Goal: Task Accomplishment & Management: Manage account settings

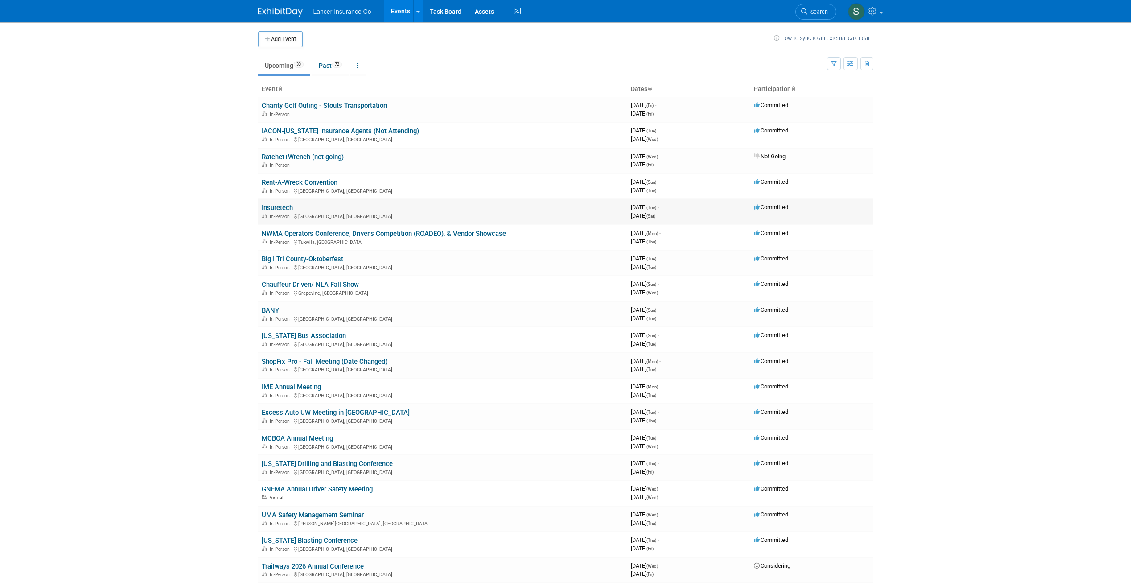
click at [281, 207] on link "Insuretech" at bounding box center [277, 208] width 31 height 8
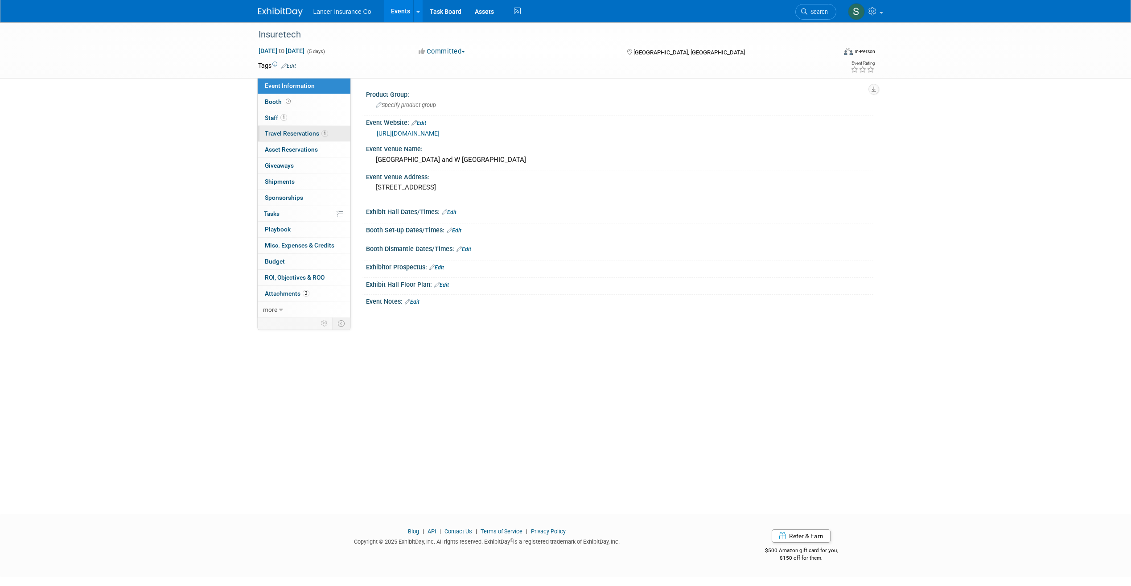
click at [298, 132] on span "Travel Reservations 1" at bounding box center [296, 133] width 63 height 7
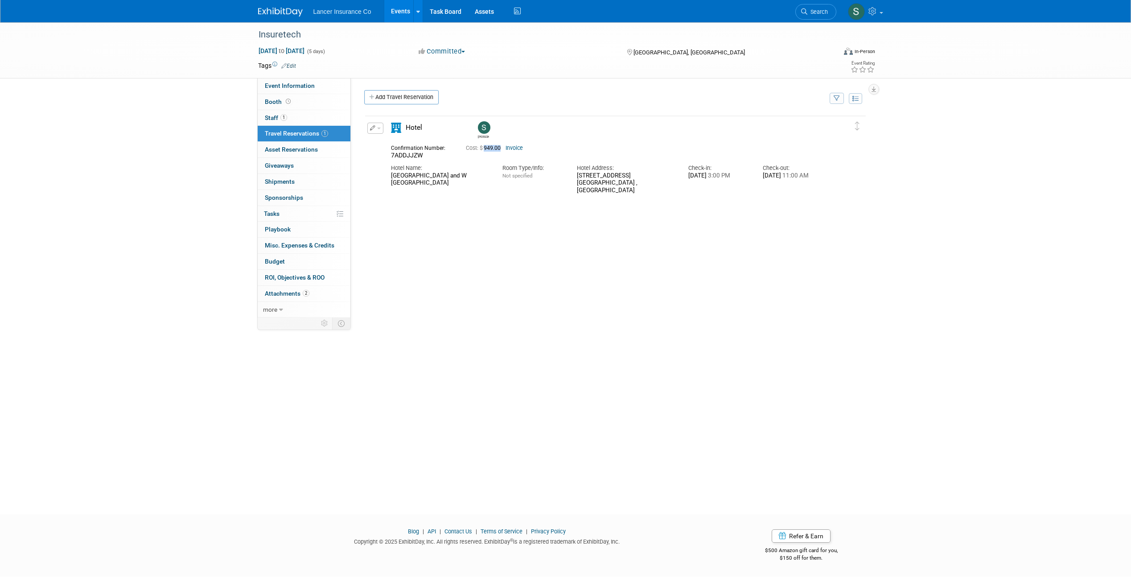
drag, startPoint x: 502, startPoint y: 148, endPoint x: 484, endPoint y: 151, distance: 18.0
click at [484, 151] on span "Cost: $ 949.00" at bounding box center [485, 148] width 38 height 6
drag, startPoint x: 484, startPoint y: 151, endPoint x: 474, endPoint y: 211, distance: 60.5
click at [475, 211] on div "Delete Reservation Steven 7ADDJJZW Cost: $ 949.00" at bounding box center [615, 249] width 503 height 268
click at [296, 112] on link "1 Staff 1" at bounding box center [304, 118] width 93 height 16
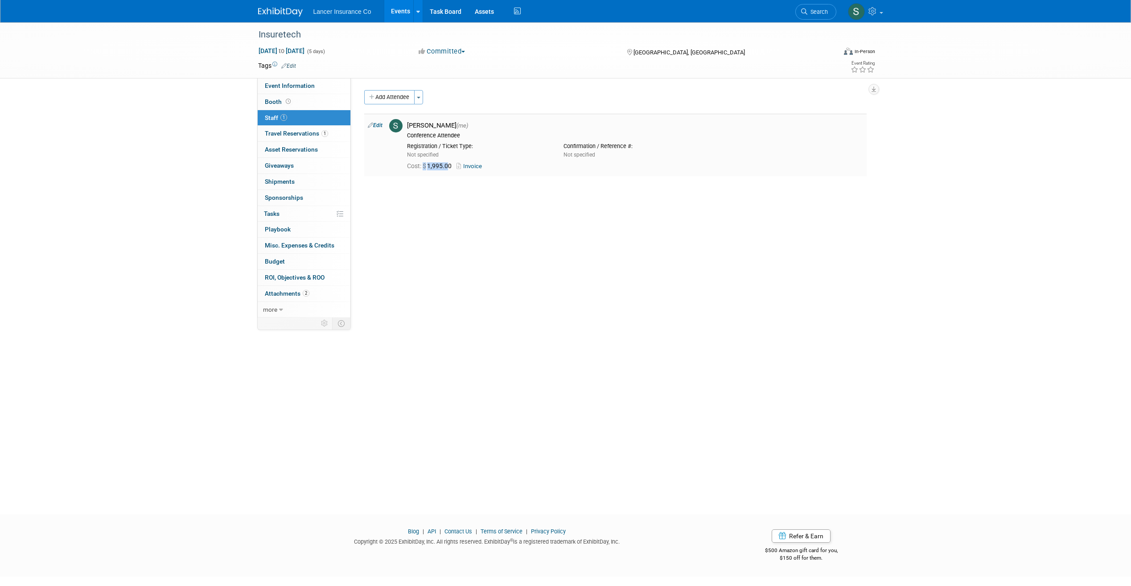
drag, startPoint x: 451, startPoint y: 165, endPoint x: 423, endPoint y: 169, distance: 27.9
click at [423, 169] on div "Cost: $ 1,995.00 Invoice" at bounding box center [635, 166] width 456 height 8
click at [444, 185] on div "Add Attendee Toggle Dropdown Quick -Tag Attendees Apply X select all cancel" at bounding box center [615, 137] width 503 height 95
click at [400, 13] on link "Events" at bounding box center [400, 11] width 33 height 22
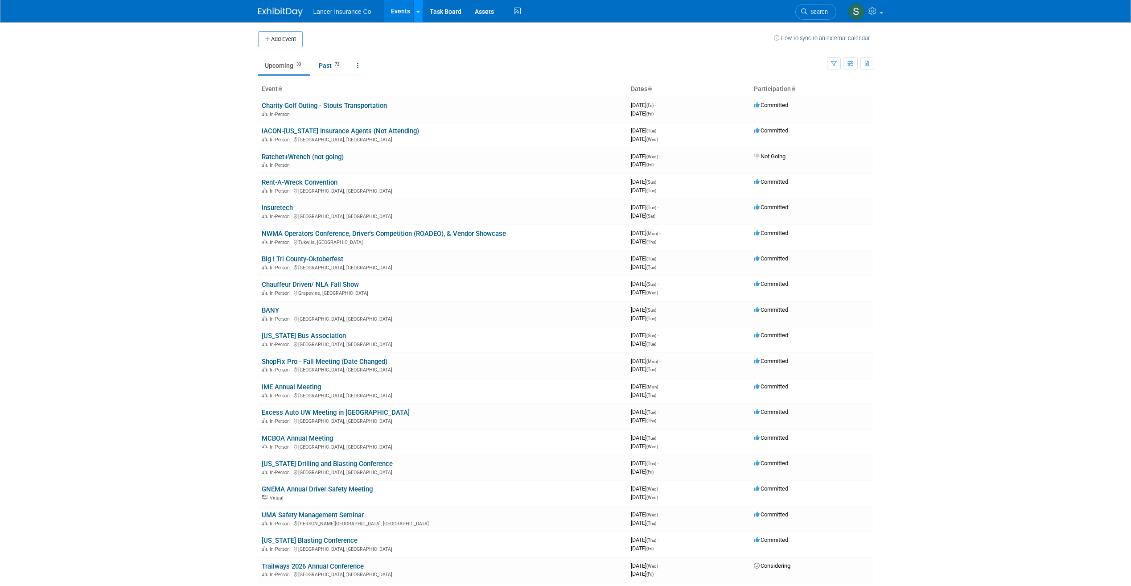
click at [415, 12] on link at bounding box center [417, 11] width 9 height 22
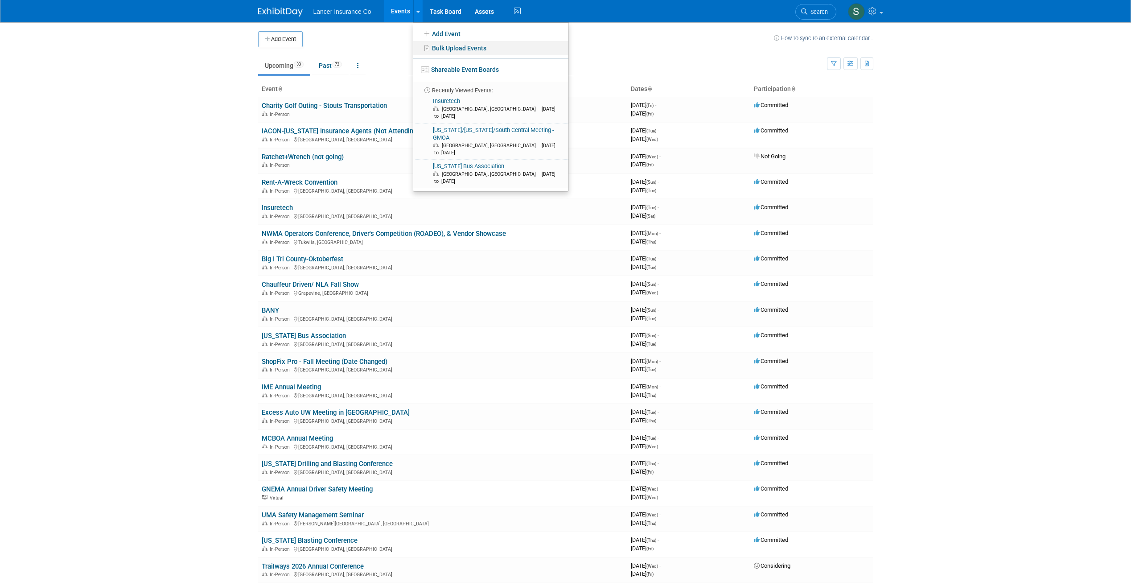
click at [450, 50] on link "Bulk Upload Events" at bounding box center [490, 48] width 155 height 14
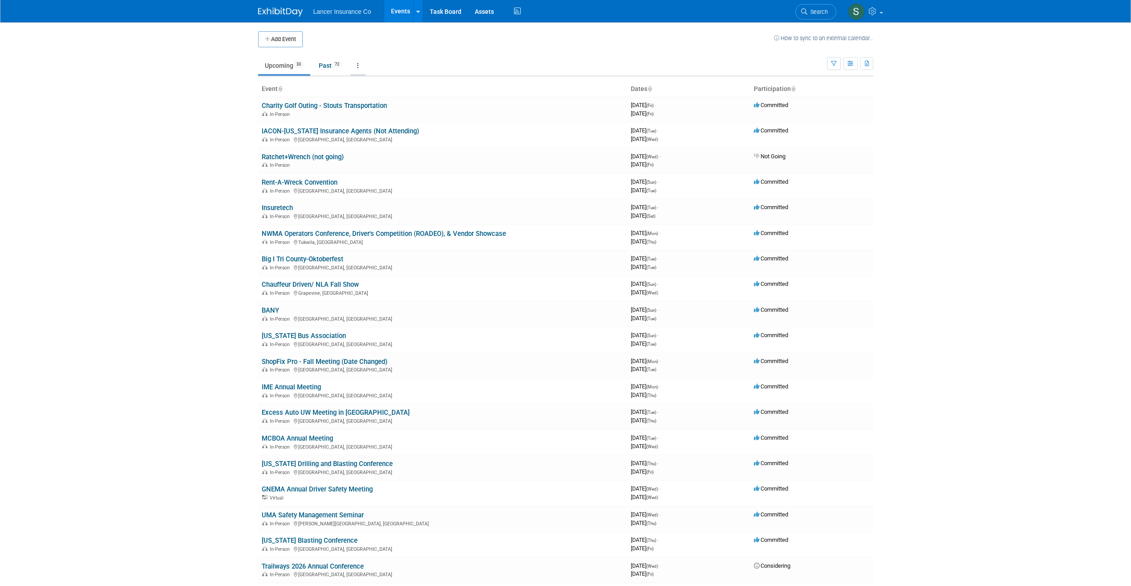
click at [364, 69] on link at bounding box center [357, 65] width 15 height 17
click at [374, 103] on link "Grouped Annually Events grouped by year" at bounding box center [385, 106] width 71 height 20
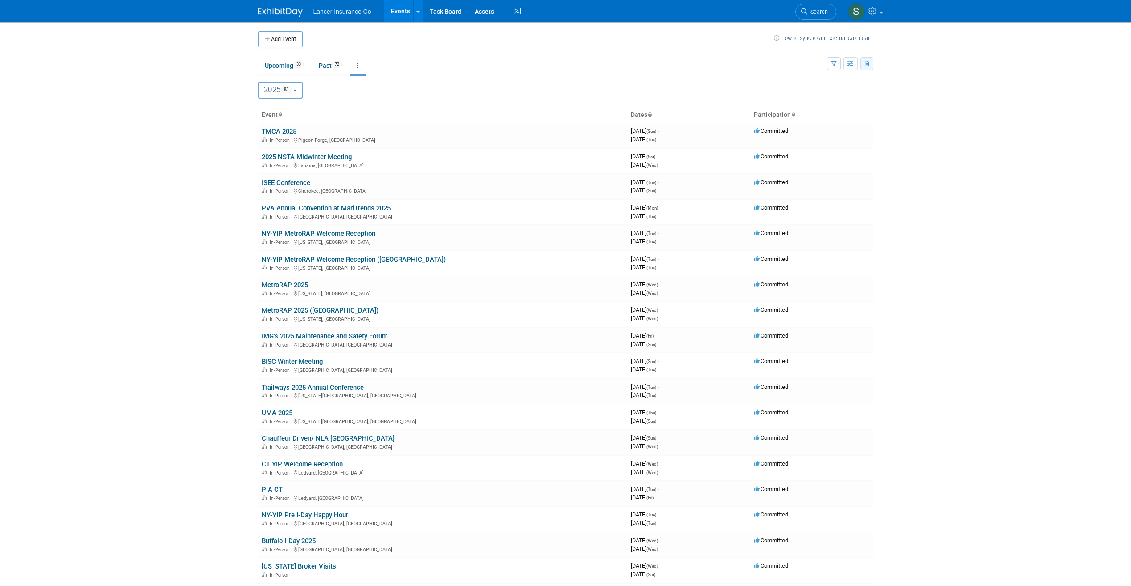
click at [867, 66] on icon "button" at bounding box center [867, 64] width 5 height 6
click at [780, 102] on link "Export All (105 Events)" at bounding box center [818, 105] width 97 height 12
click at [1106, 4] on div "Lancer Insurance Co Events Add Event Bulk Upload Events Shareable Event Boards …" at bounding box center [565, 11] width 1131 height 23
